Goal: Task Accomplishment & Management: Manage account settings

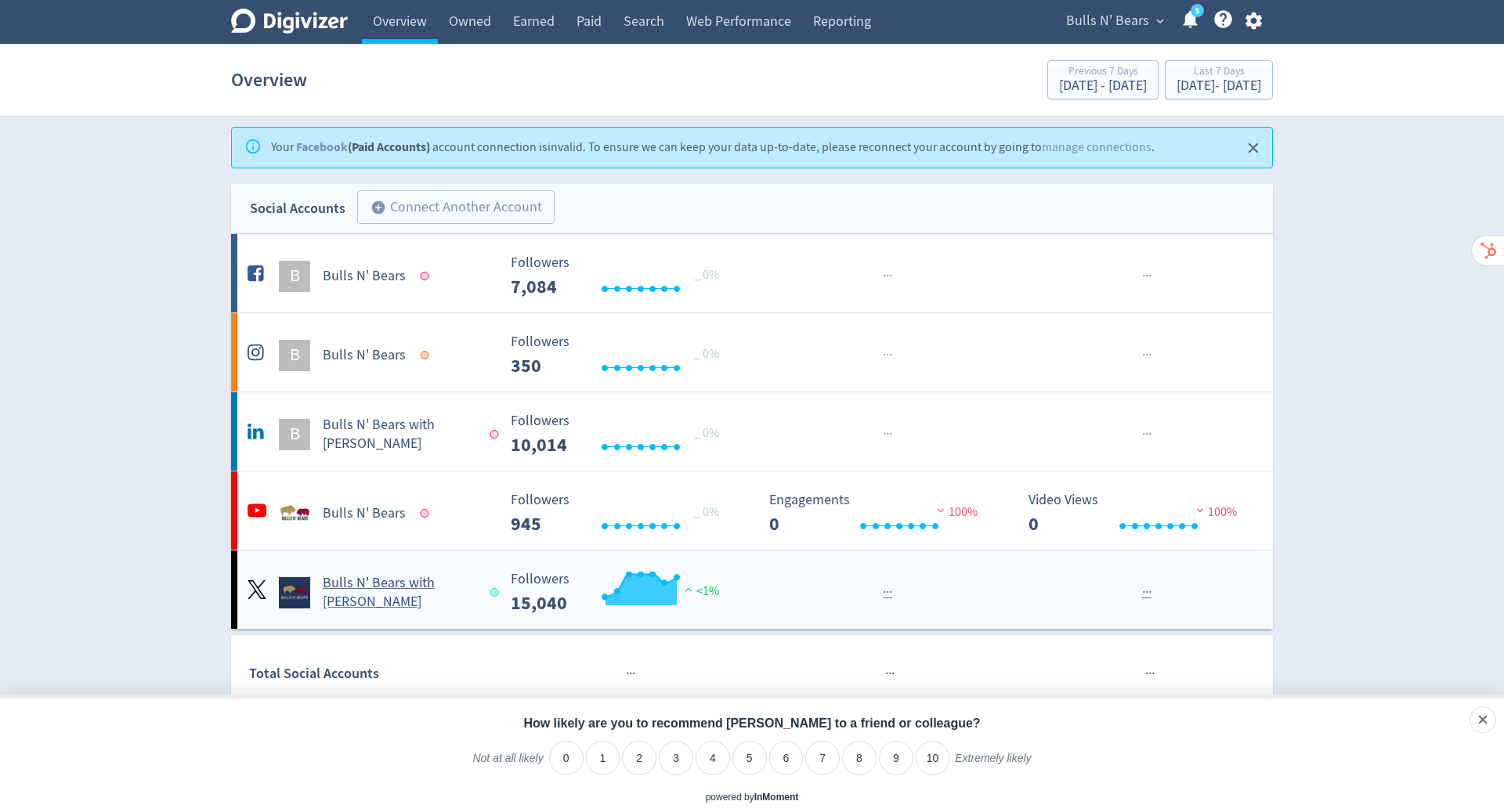
scroll to position [317, 0]
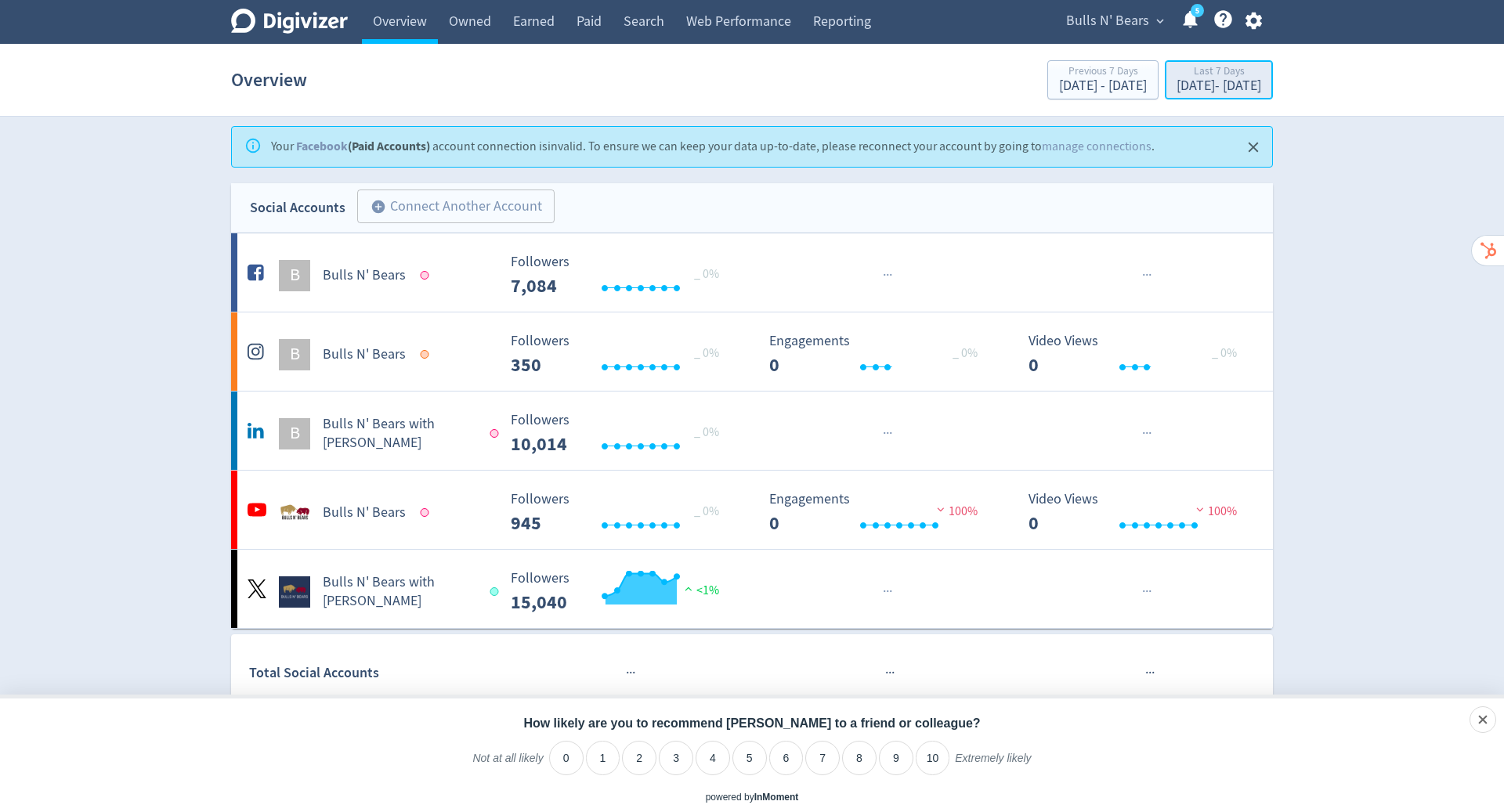
click at [1194, 77] on div "Last 7 Days" at bounding box center [1218, 72] width 85 height 13
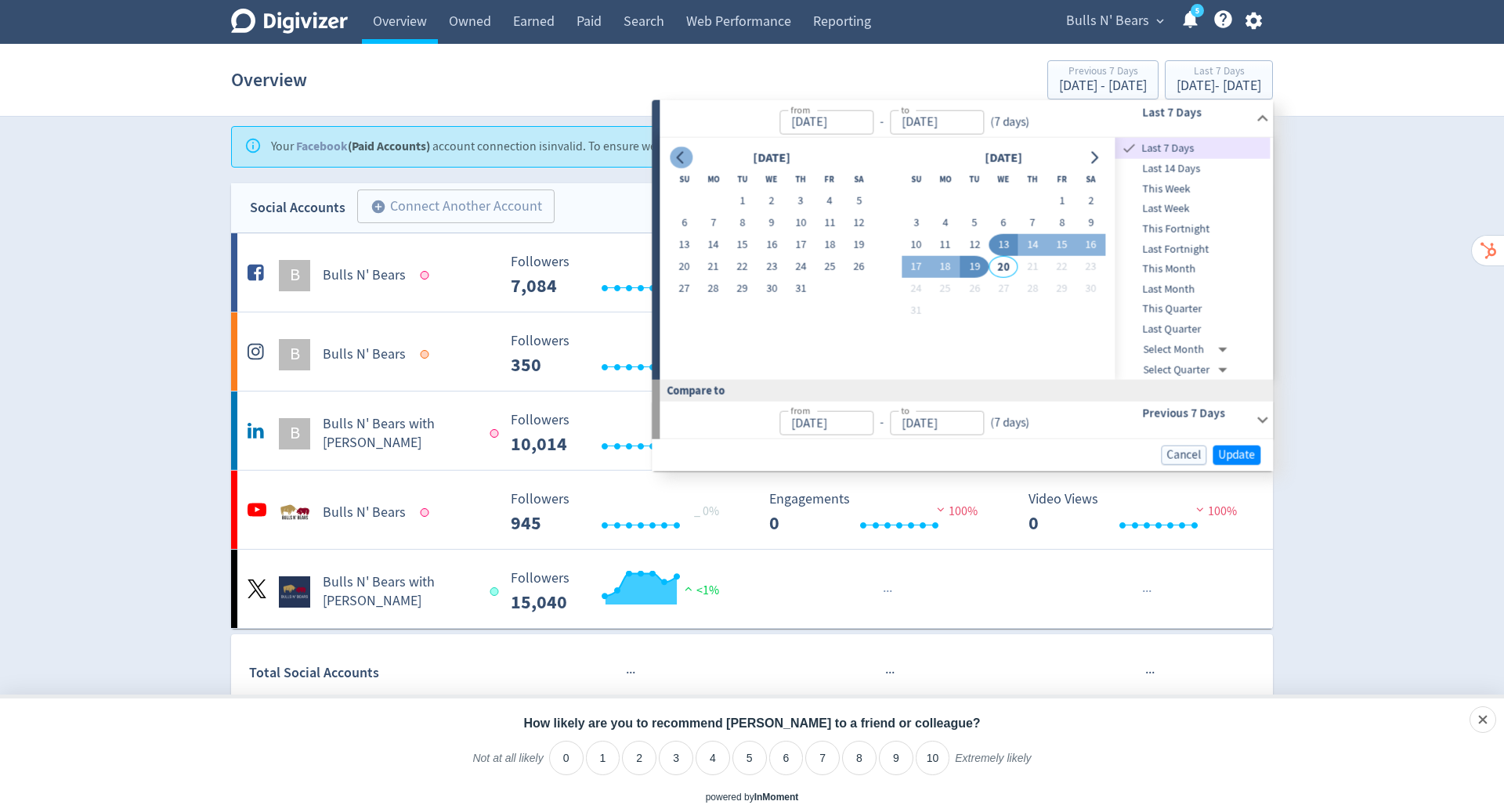
click at [681, 161] on icon "Go to previous month" at bounding box center [680, 157] width 7 height 13
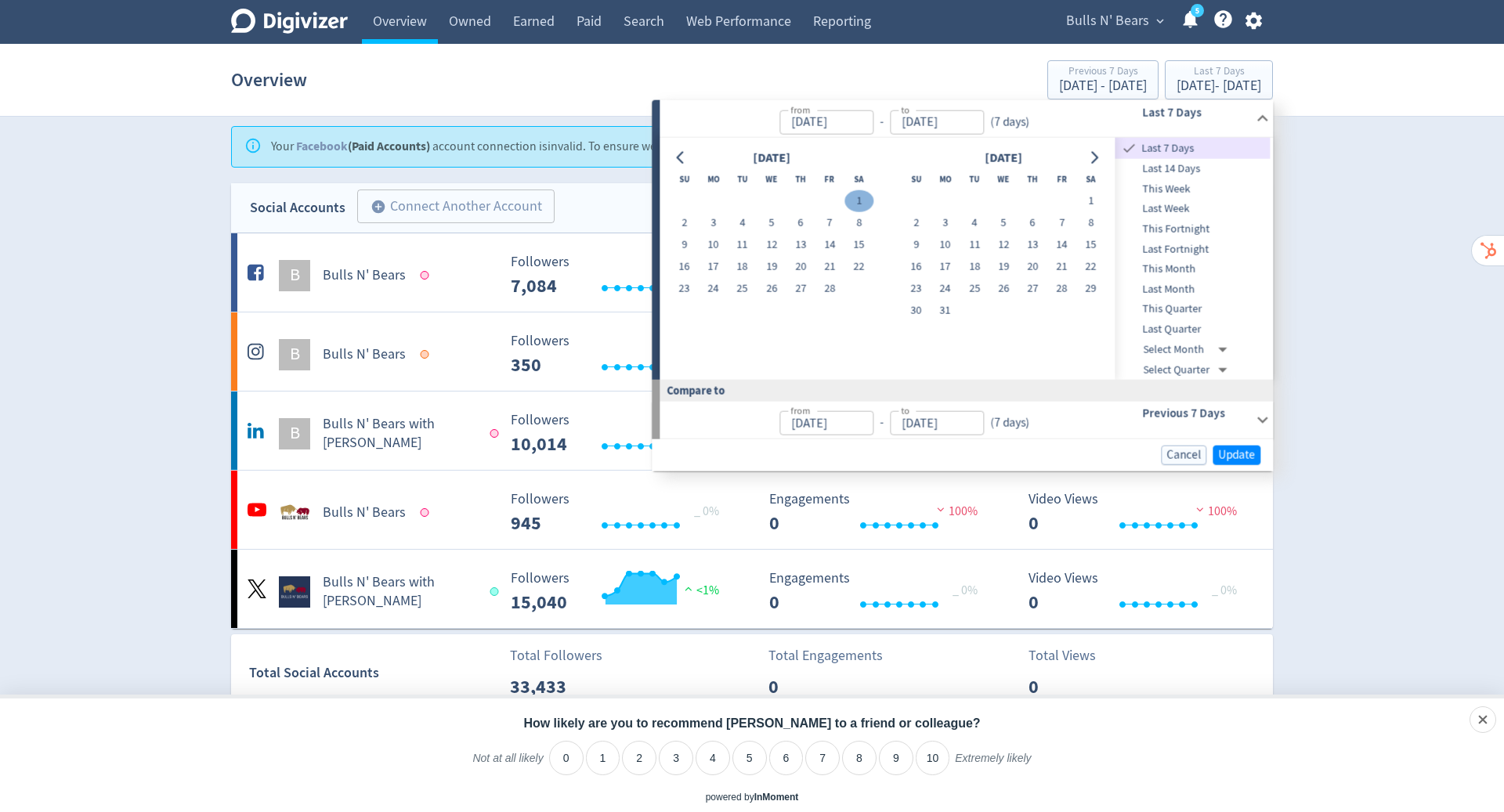
click at [866, 196] on button "1" at bounding box center [859, 201] width 29 height 22
type input "[DATE]"
click at [1097, 156] on icon "Go to next month" at bounding box center [1094, 157] width 7 height 13
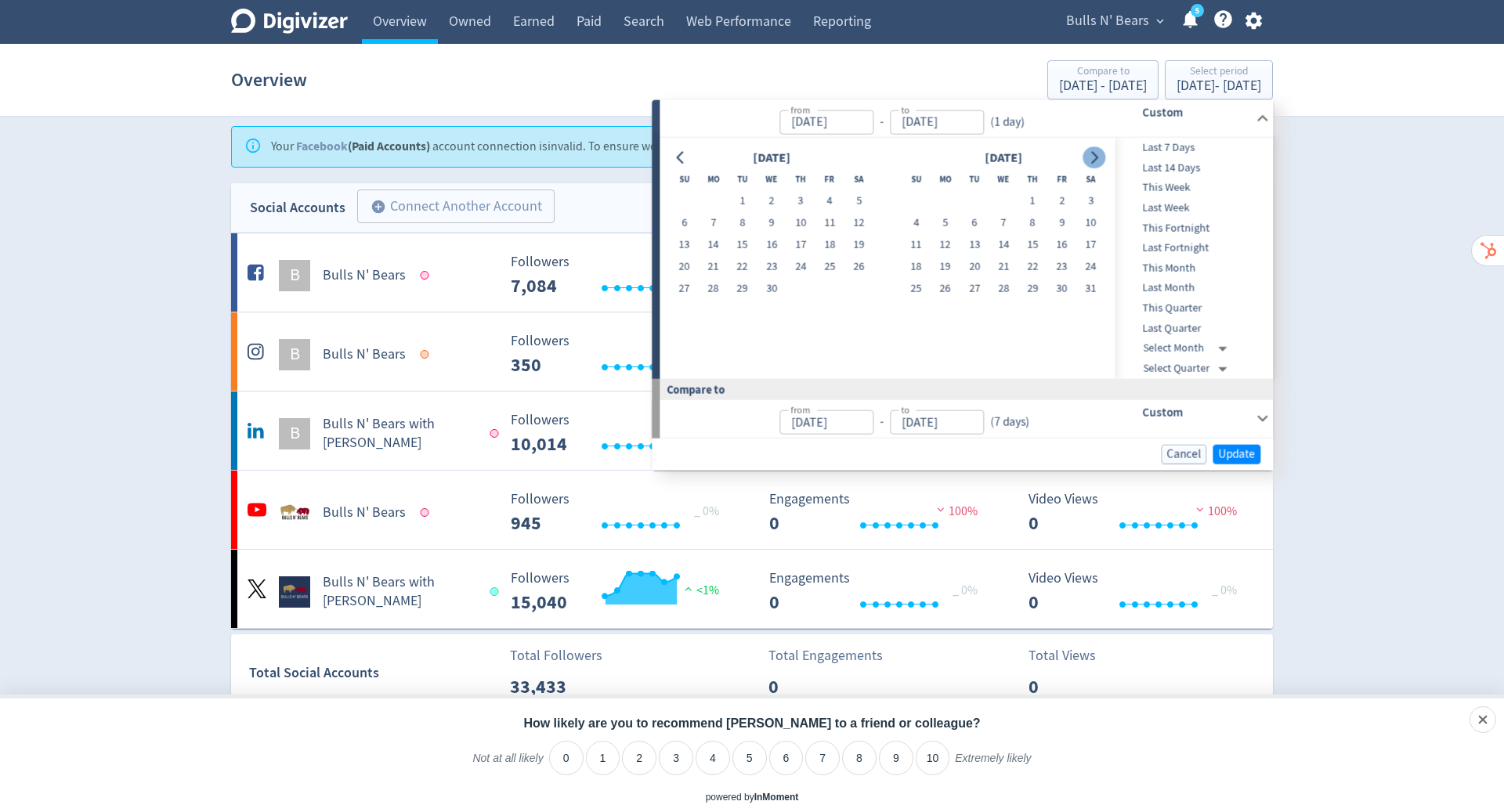
click at [1097, 156] on icon "Go to next month" at bounding box center [1094, 157] width 7 height 13
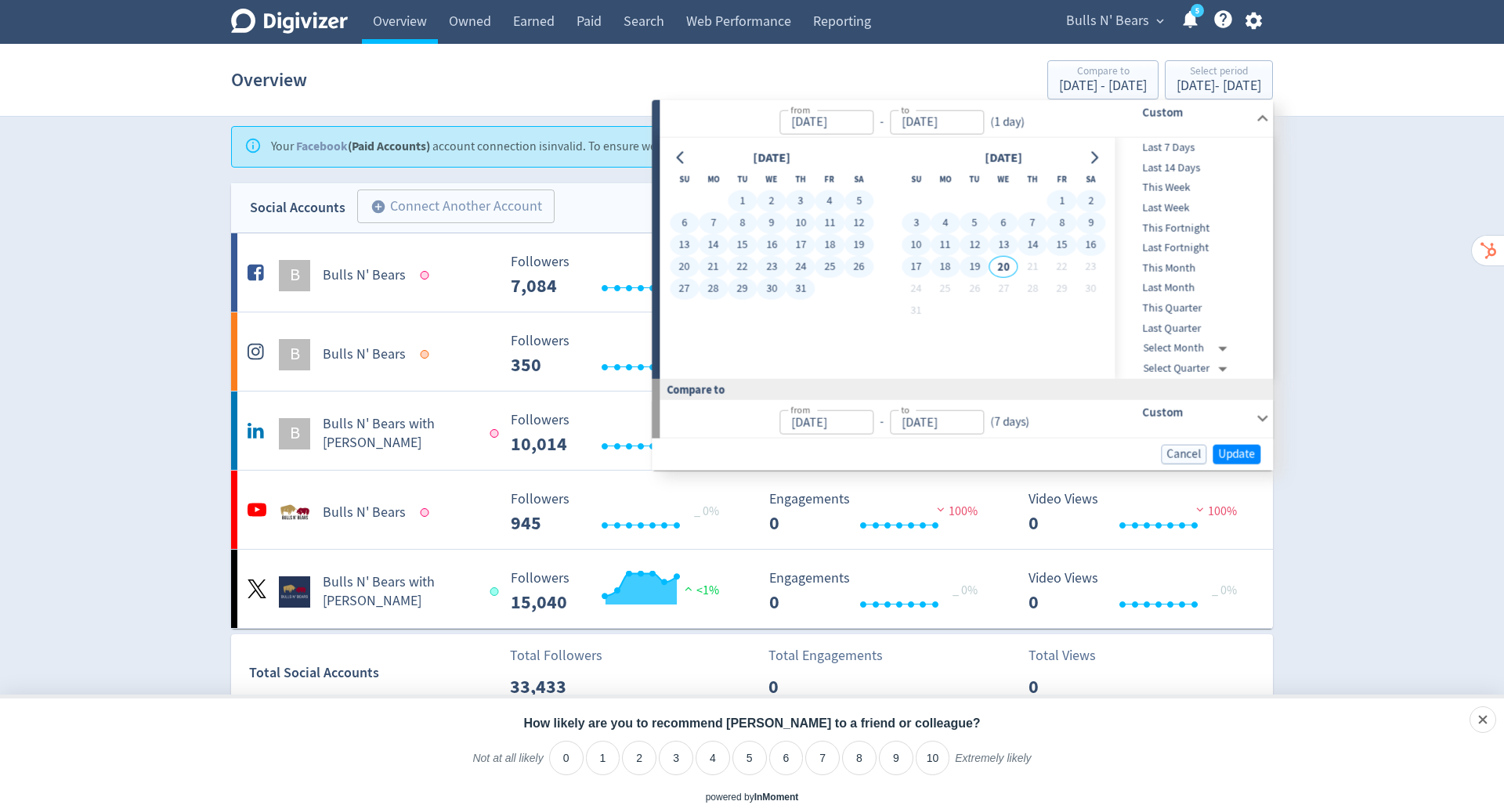
click at [971, 269] on button "19" at bounding box center [974, 266] width 29 height 22
type input "[DATE]"
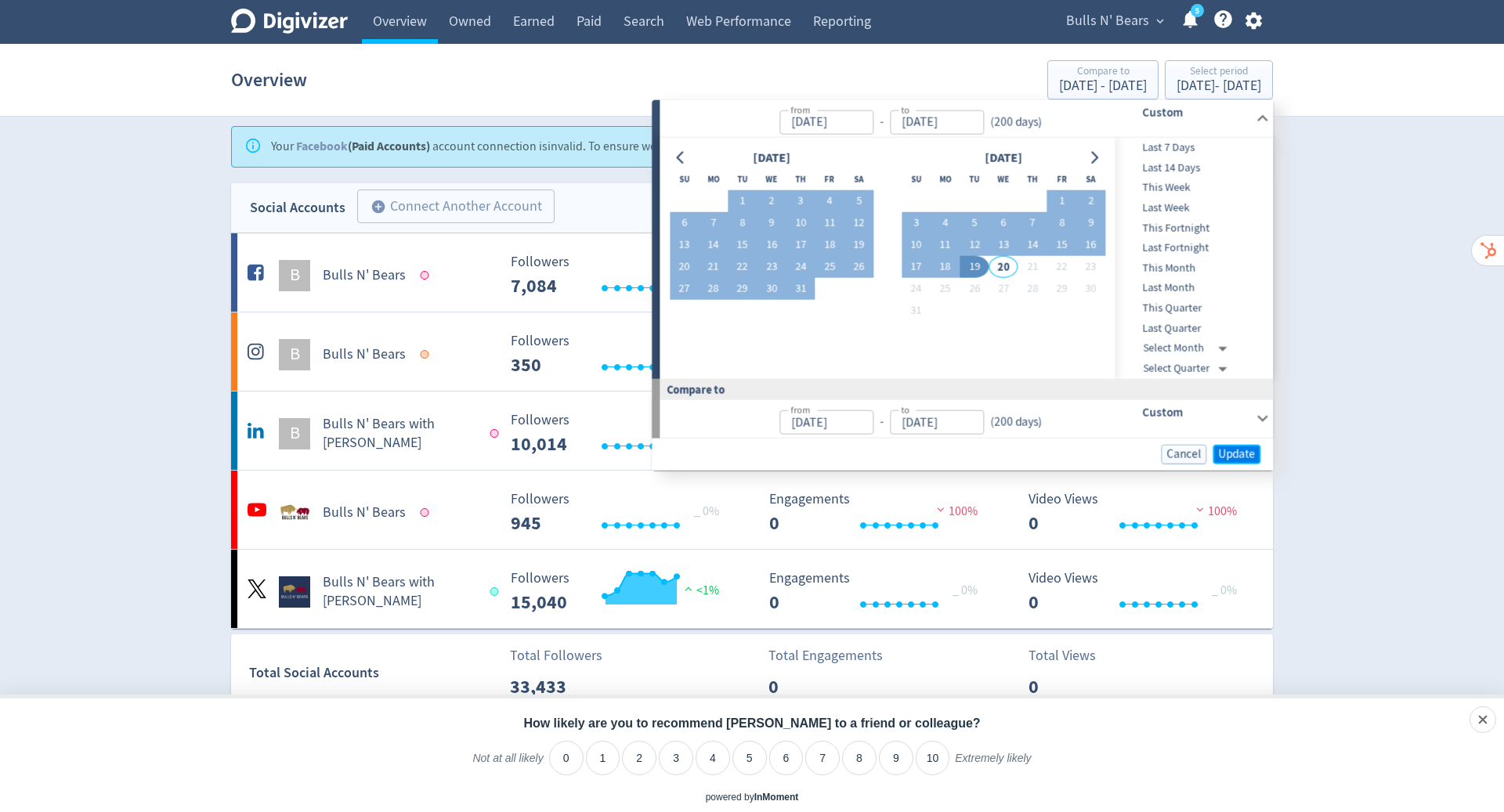
click at [1243, 451] on span "Update" at bounding box center [1236, 454] width 37 height 12
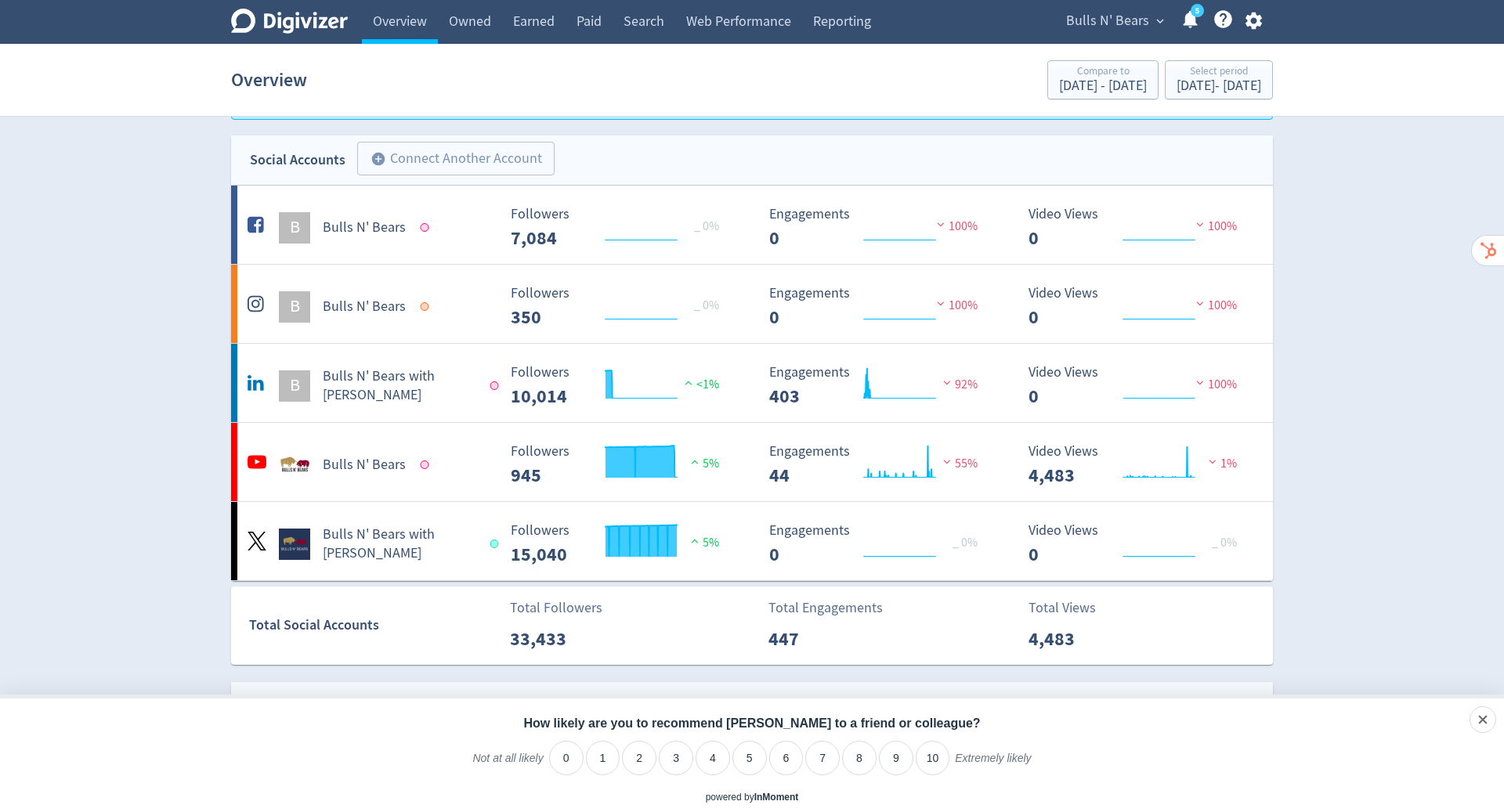
scroll to position [362, 0]
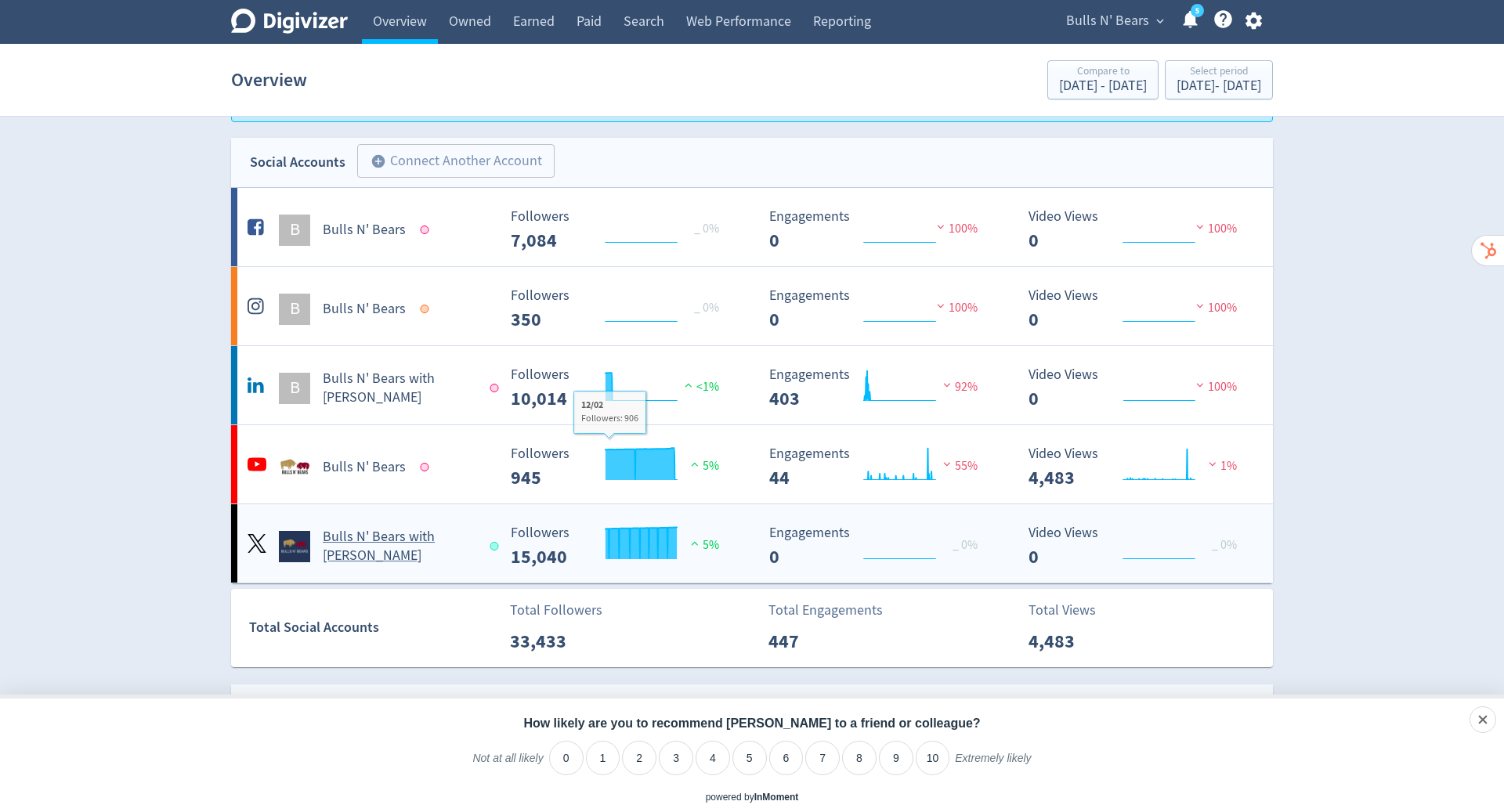
click at [417, 535] on h5 "Bulls N' Bears with [PERSON_NAME]" at bounding box center [399, 546] width 153 height 38
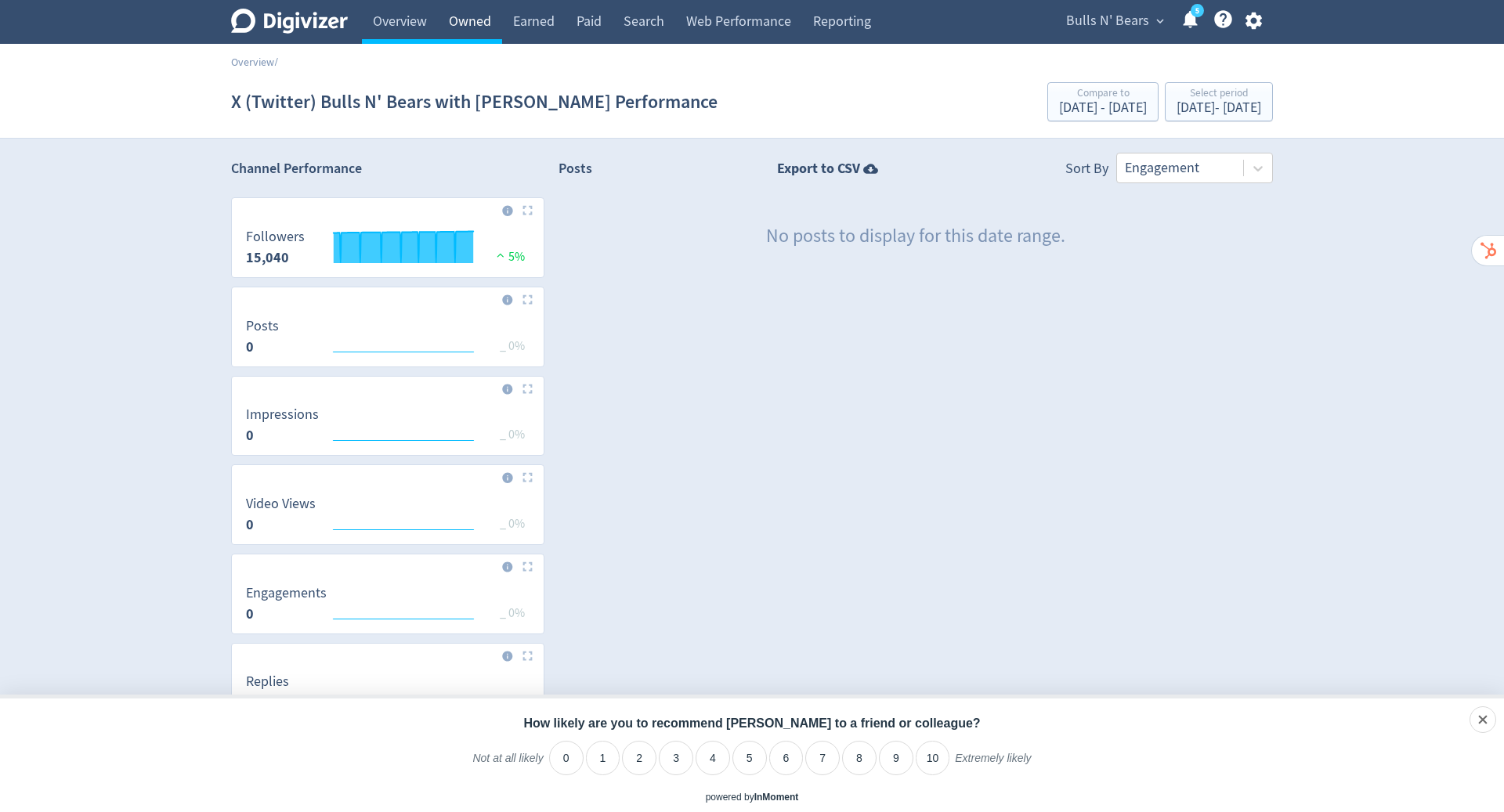
click at [455, 23] on link "Owned" at bounding box center [470, 22] width 65 height 44
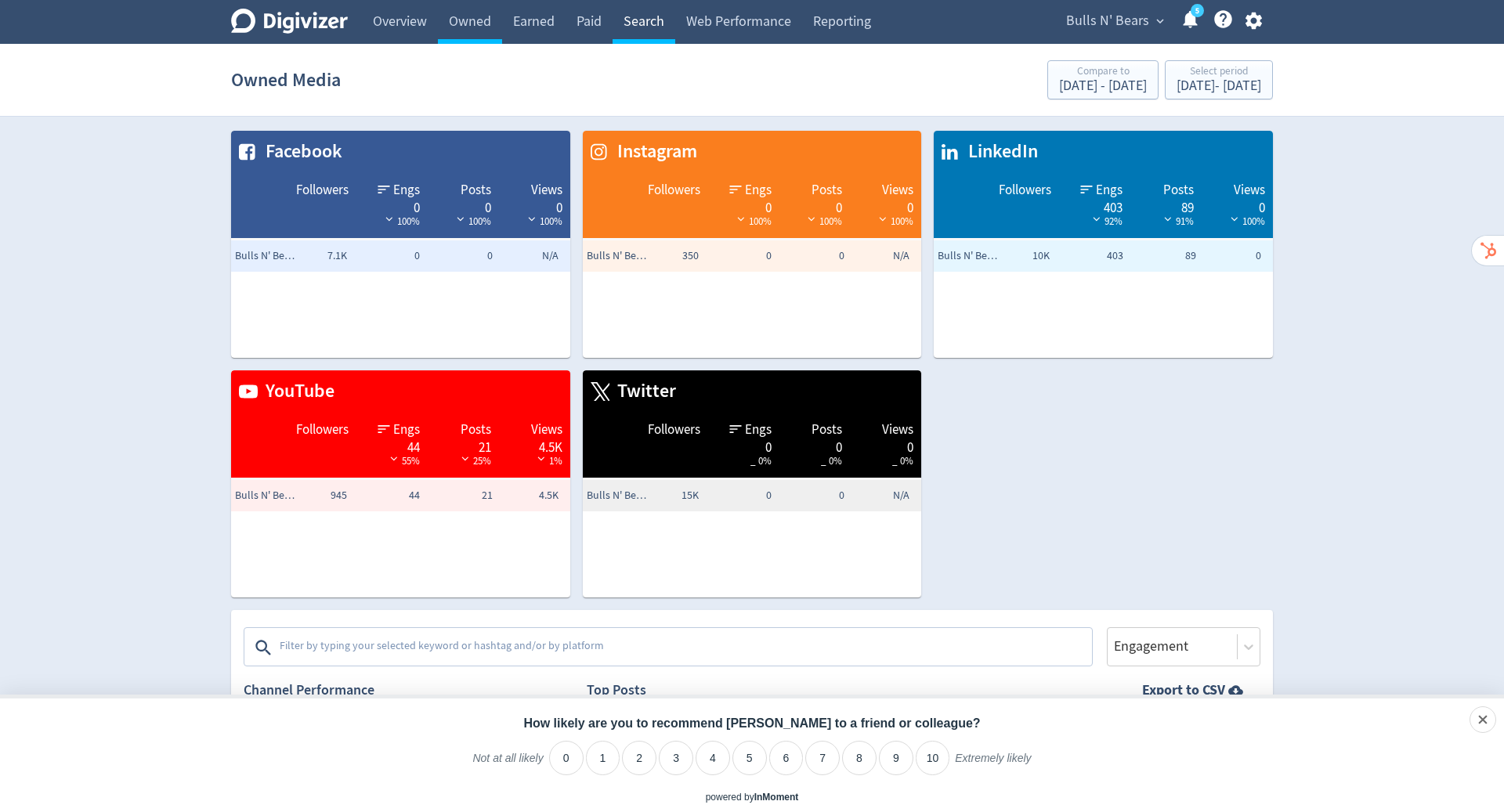
click at [650, 26] on link "Search" at bounding box center [644, 22] width 63 height 44
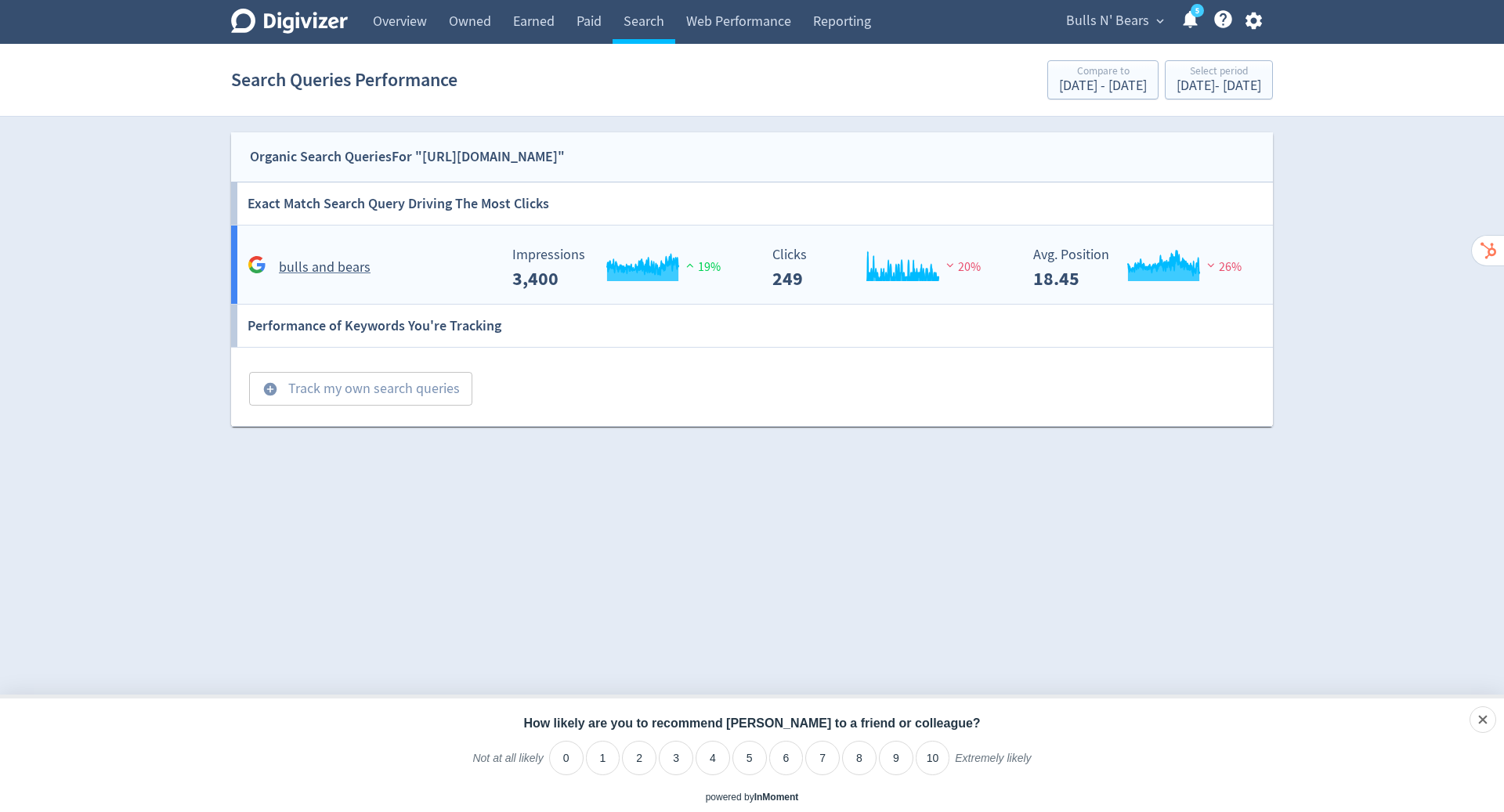
click at [364, 267] on h5 "bulls and bears" at bounding box center [324, 267] width 91 height 19
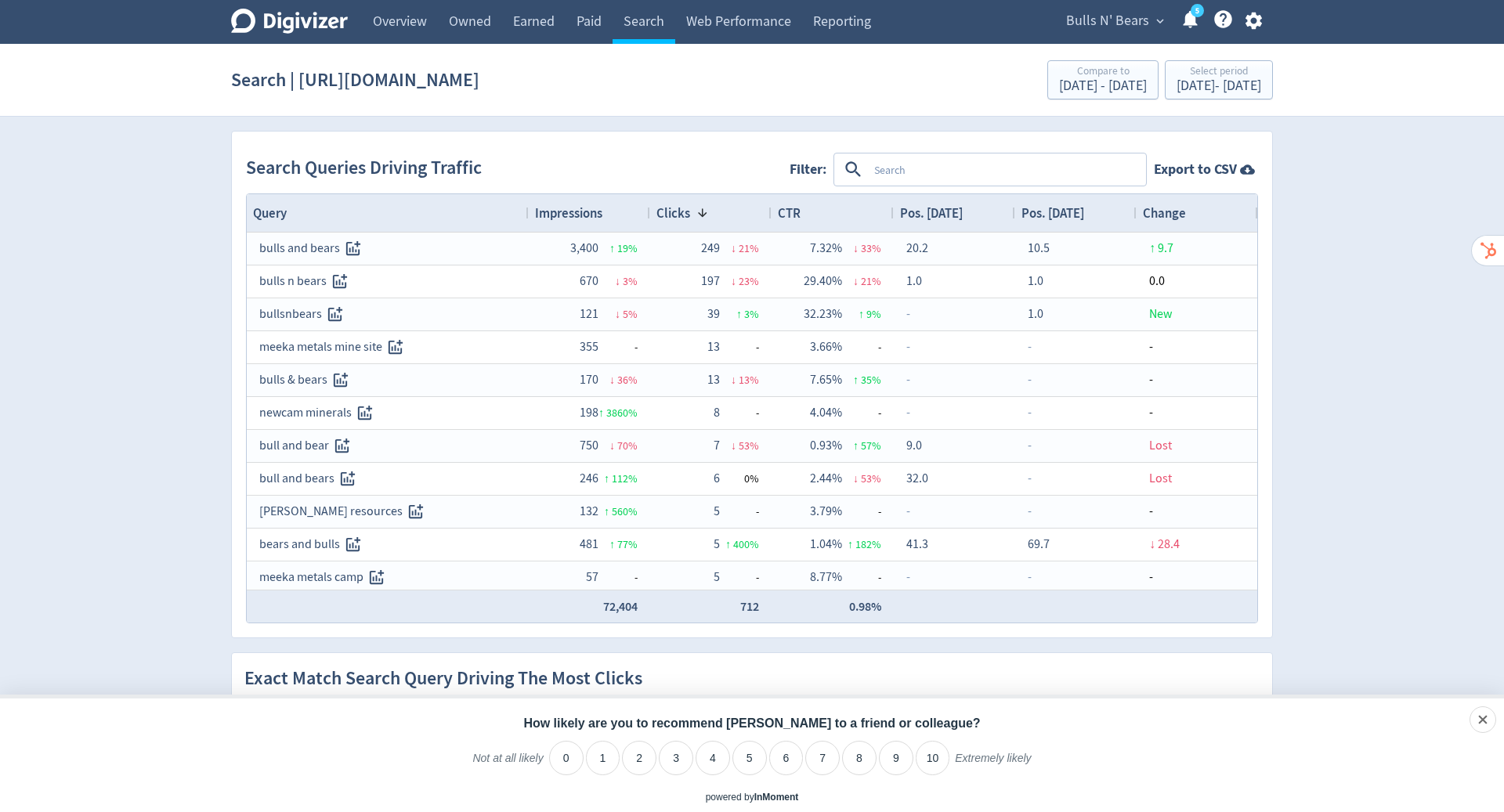
drag, startPoint x: 590, startPoint y: 82, endPoint x: 358, endPoint y: 85, distance: 232.0
click at [358, 85] on div "Search | [URL][DOMAIN_NAME] Compare to [DATE] - [DATE] Select period [DATE] - […" at bounding box center [752, 80] width 1041 height 50
copy h1 "[DOMAIN_NAME][URL]"
click at [404, 15] on link "Overview" at bounding box center [400, 22] width 76 height 44
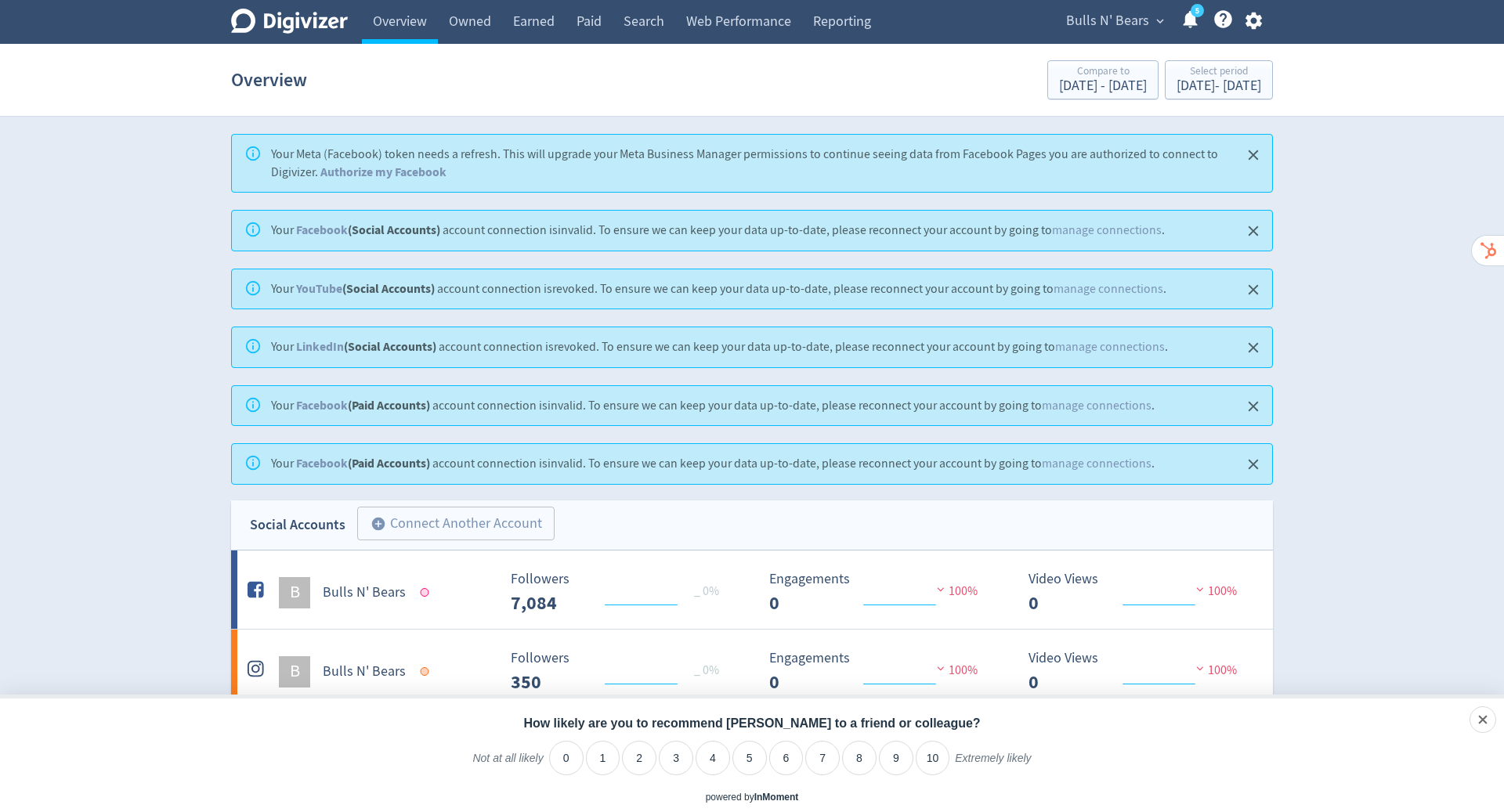
click at [1134, 15] on span "Bulls N' Bears" at bounding box center [1107, 21] width 83 height 25
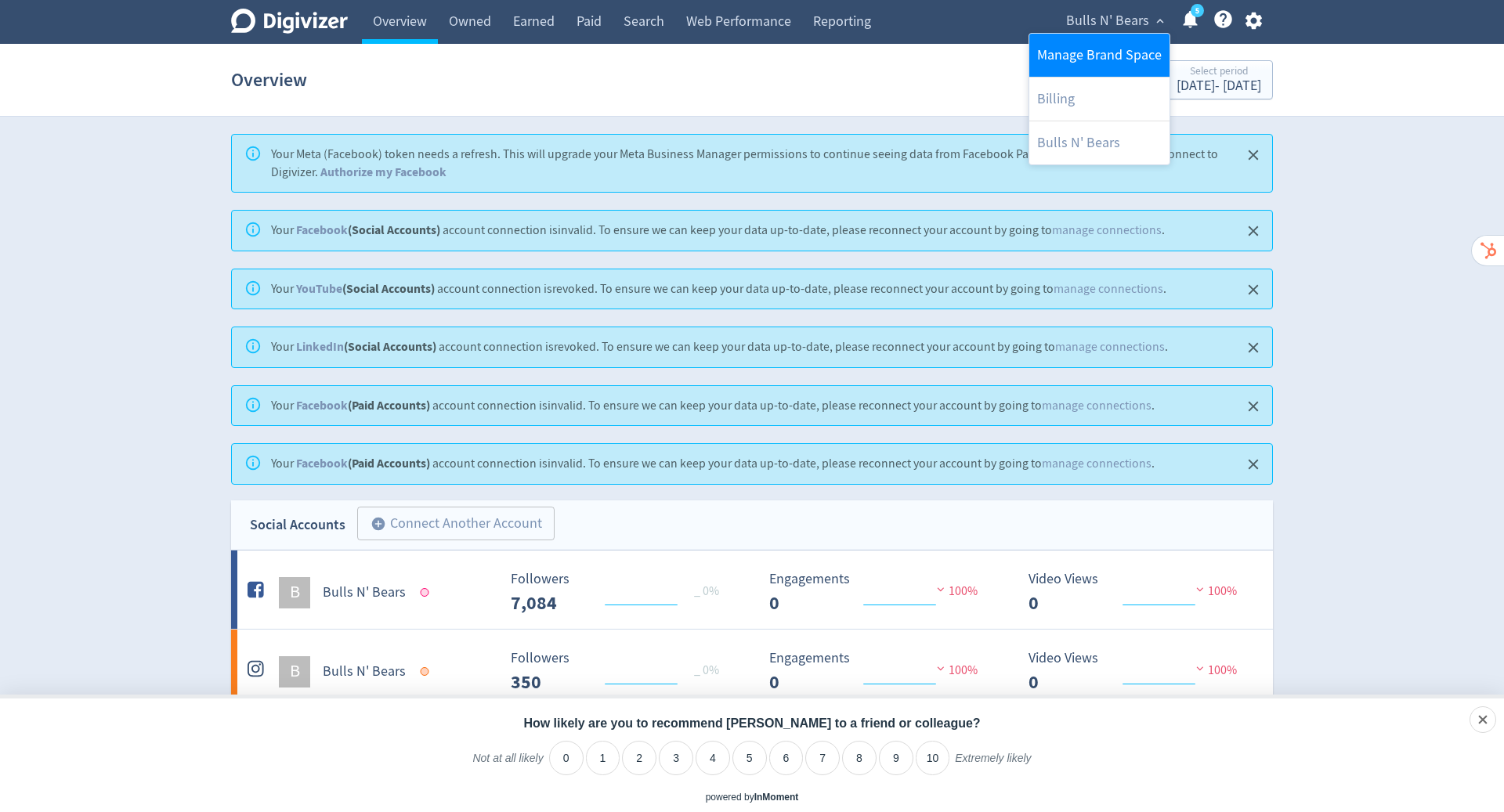
click at [1121, 42] on link "Manage Brand Space" at bounding box center [1100, 55] width 140 height 43
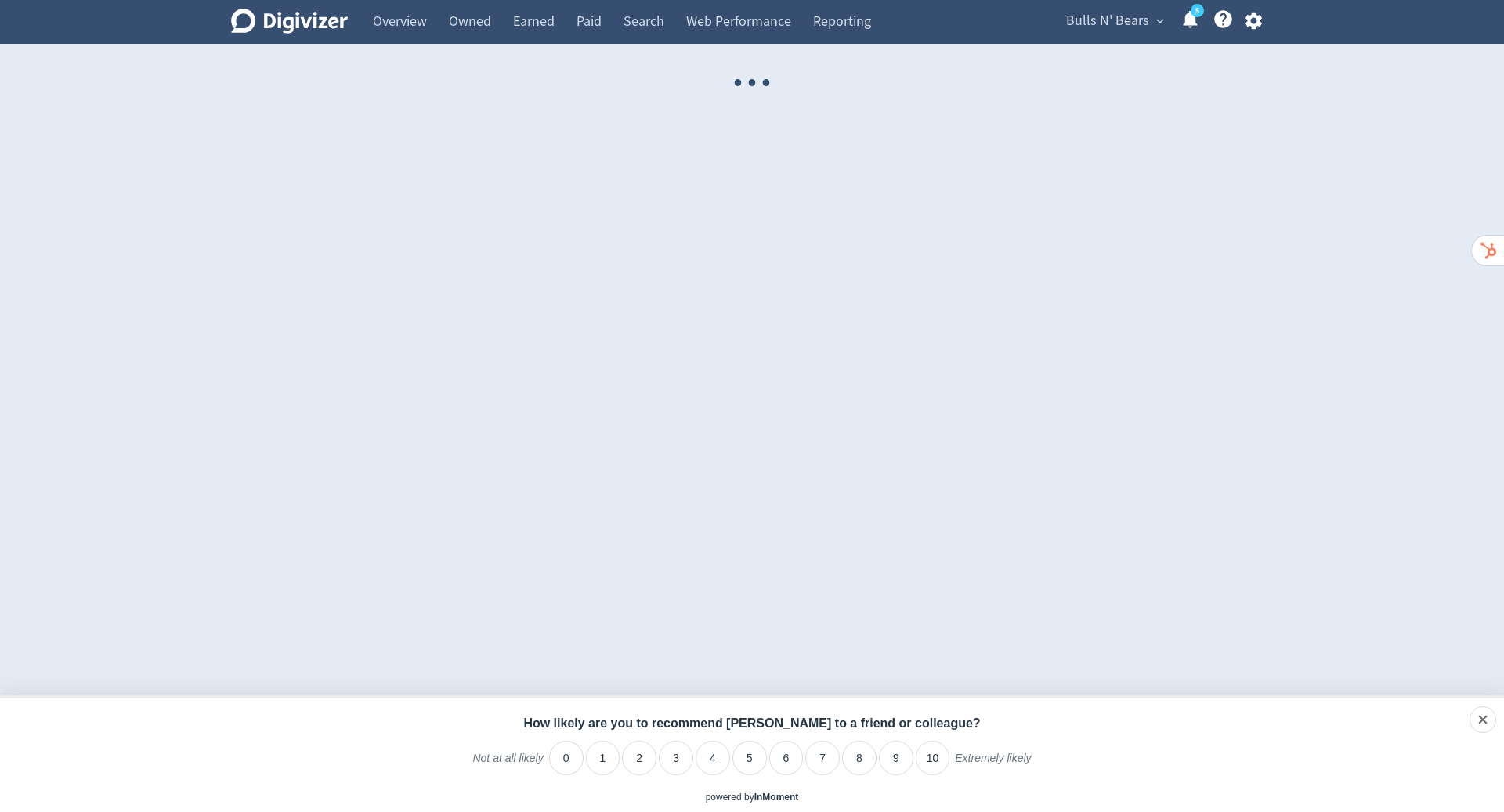
select select "USER"
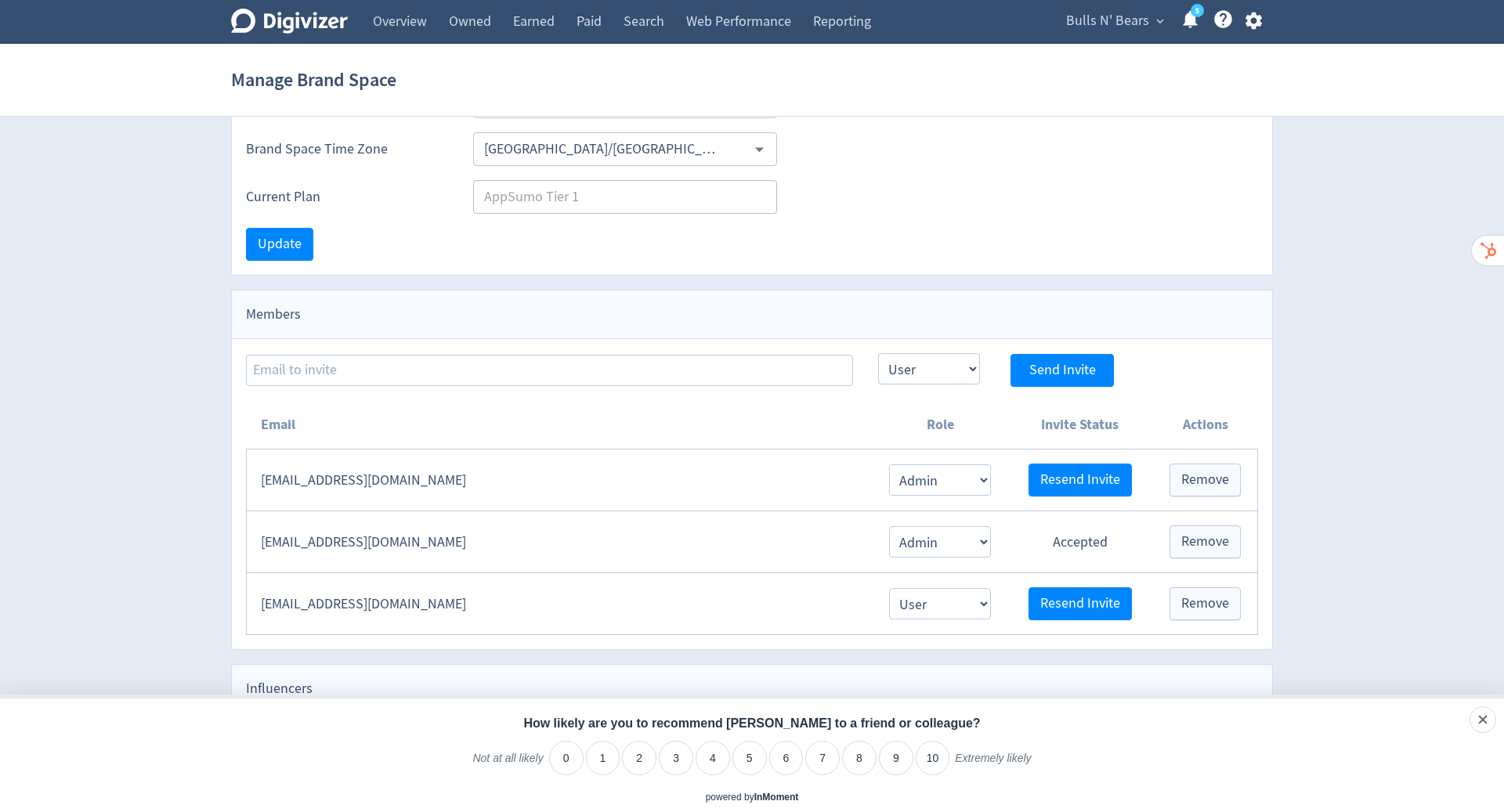
scroll to position [128, 0]
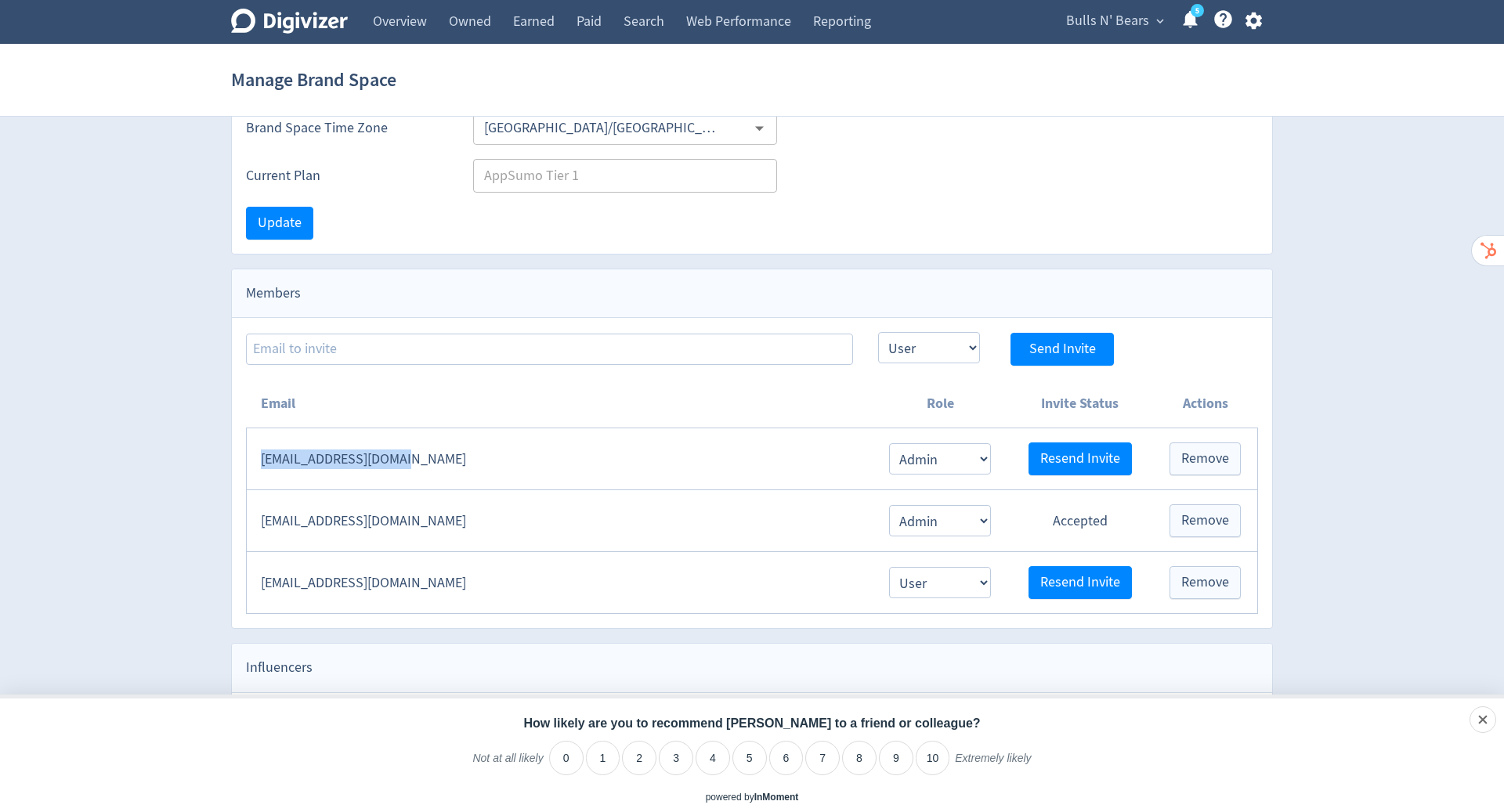
drag, startPoint x: 439, startPoint y: 454, endPoint x: 256, endPoint y: 458, distance: 183.0
click at [256, 458] on td "[EMAIL_ADDRESS][DOMAIN_NAME]" at bounding box center [560, 459] width 626 height 62
copy td "[EMAIL_ADDRESS][DOMAIN_NAME]"
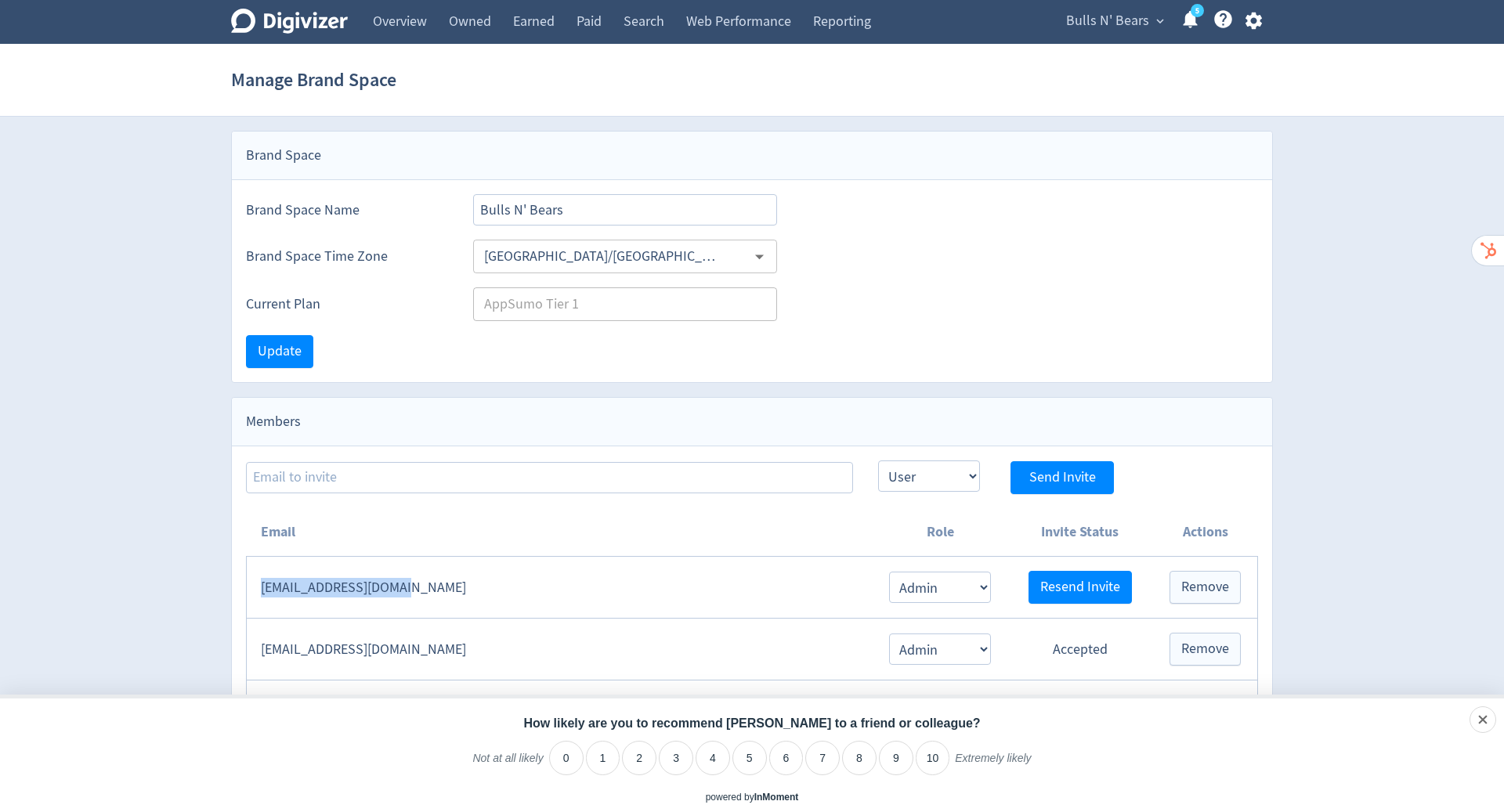
click at [1139, 19] on span "Bulls N' Bears" at bounding box center [1107, 21] width 83 height 25
click at [1254, 19] on div at bounding box center [752, 406] width 1504 height 812
click at [1254, 19] on icon "button" at bounding box center [1254, 21] width 21 height 21
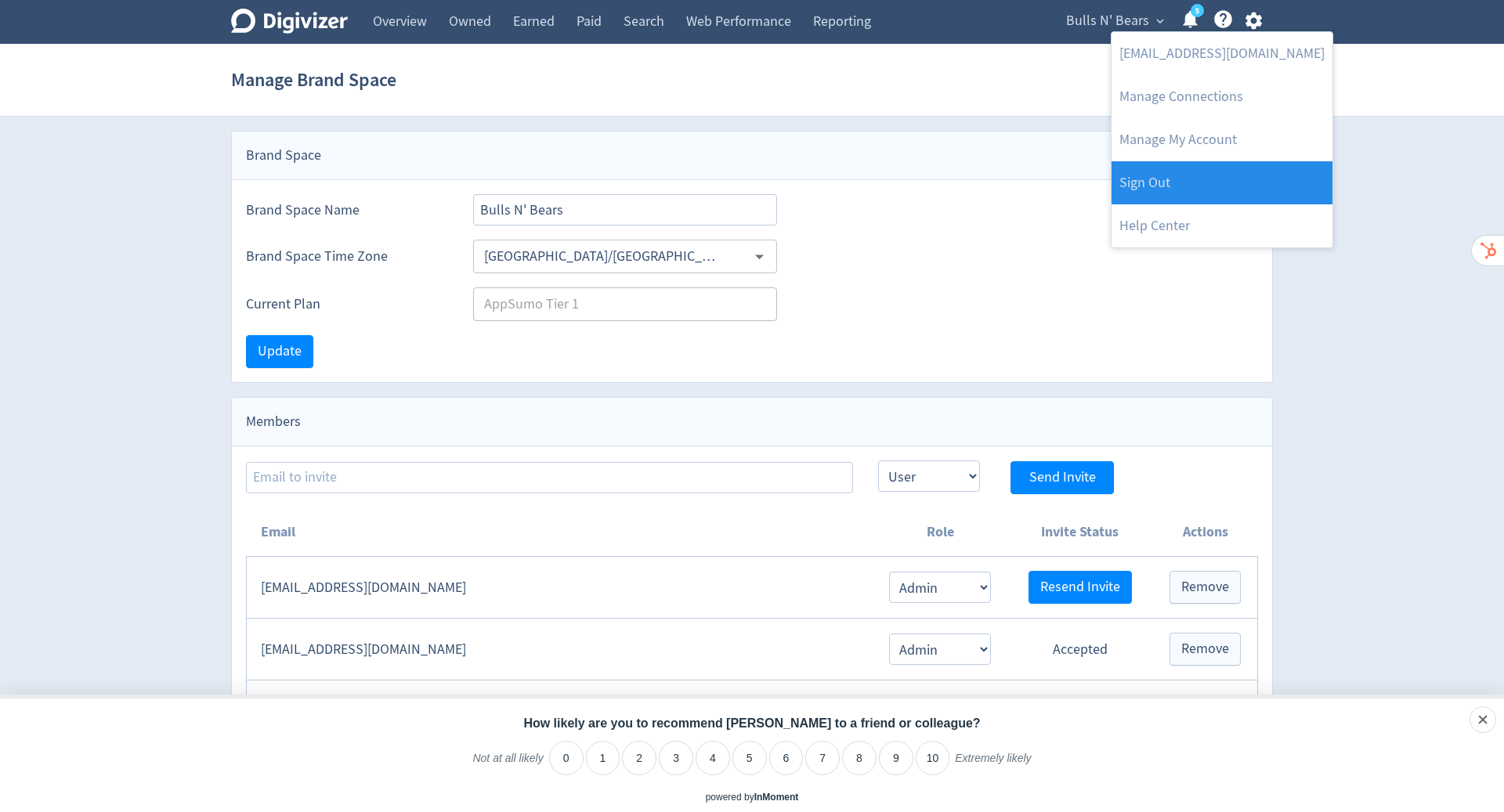
click at [1223, 196] on link "Sign Out" at bounding box center [1222, 182] width 221 height 43
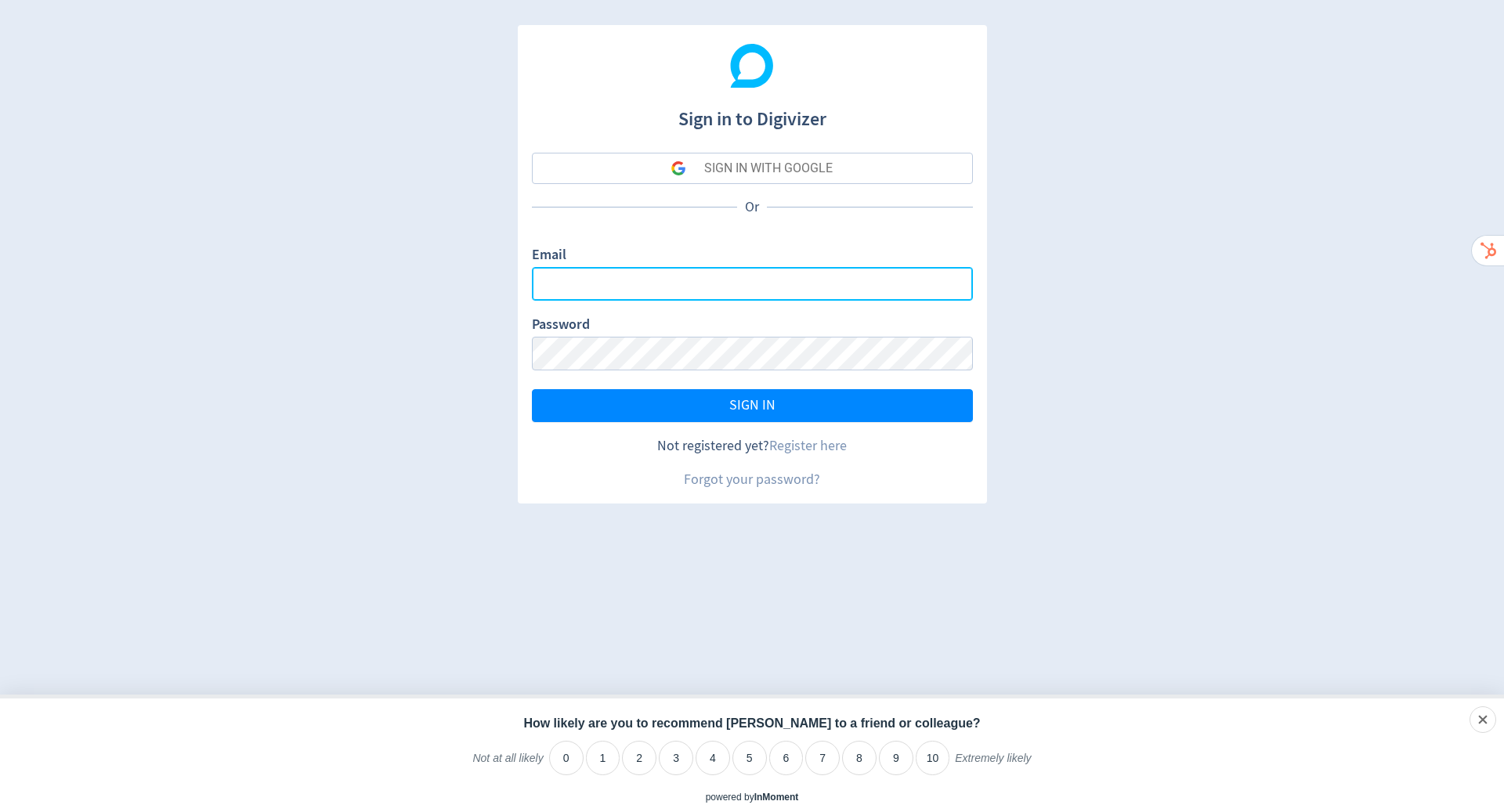
click at [775, 293] on input "Email" at bounding box center [752, 284] width 441 height 34
type input "[PERSON_NAME][EMAIL_ADDRESS][PERSON_NAME][DOMAIN_NAME]"
